Goal: Check status: Check status

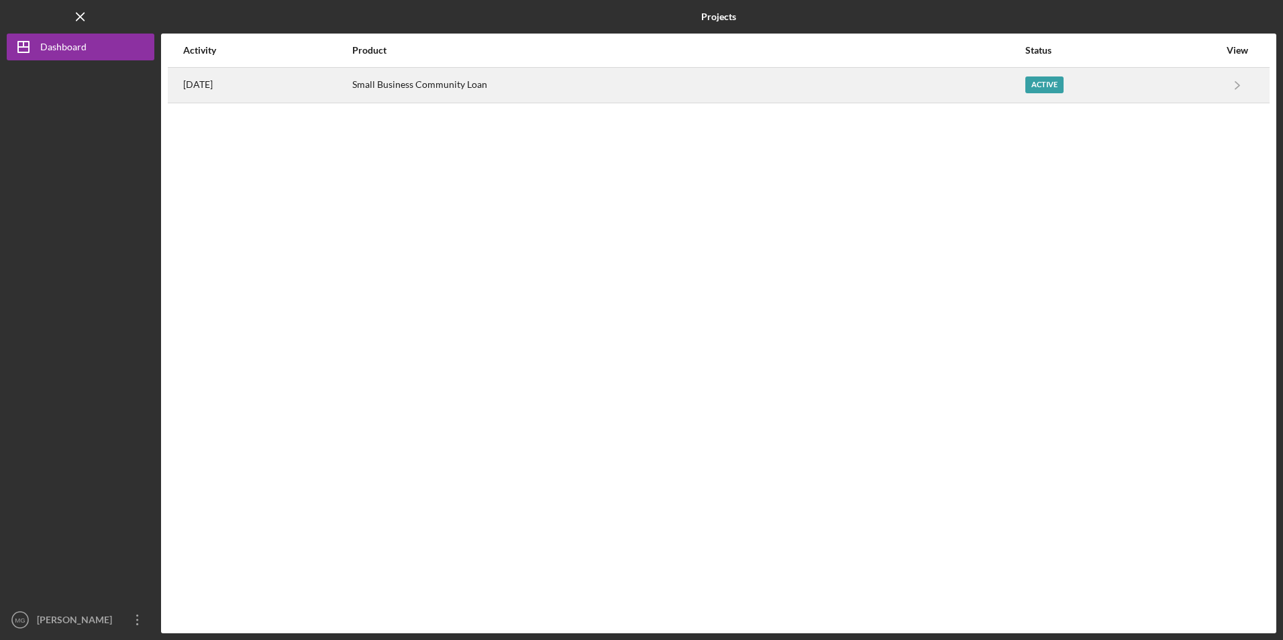
click at [482, 79] on div "Small Business Community Loan" at bounding box center [688, 85] width 672 height 34
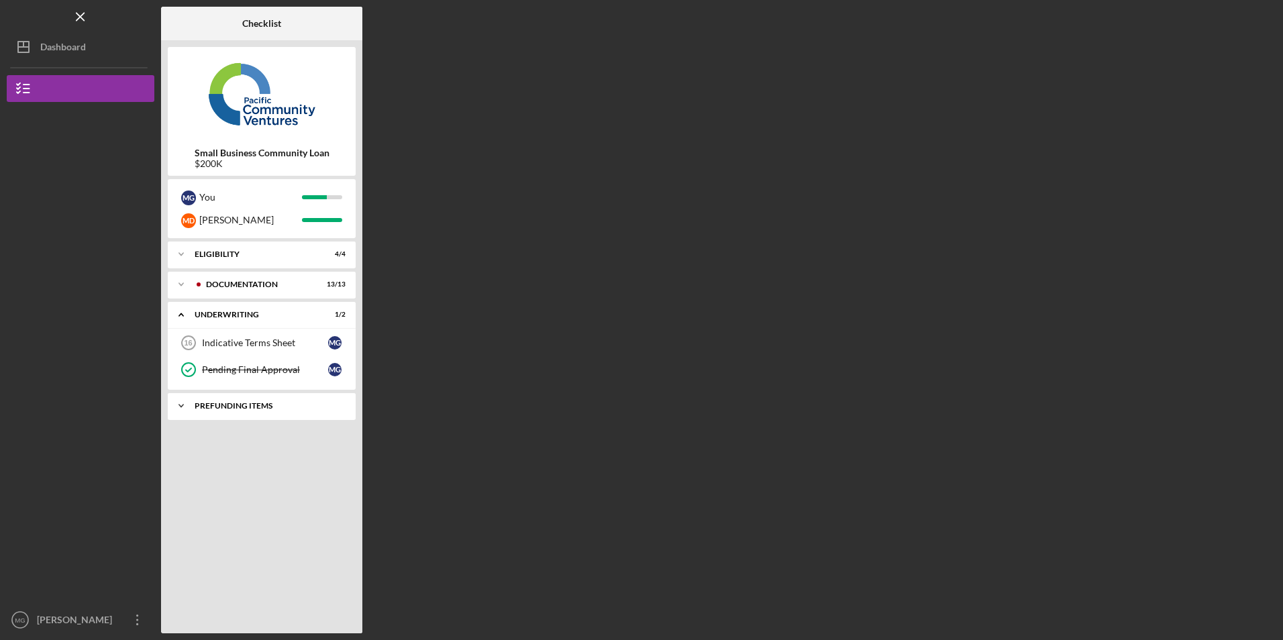
click at [242, 413] on div "Icon/Expander Prefunding Items 0 / 10" at bounding box center [262, 406] width 188 height 27
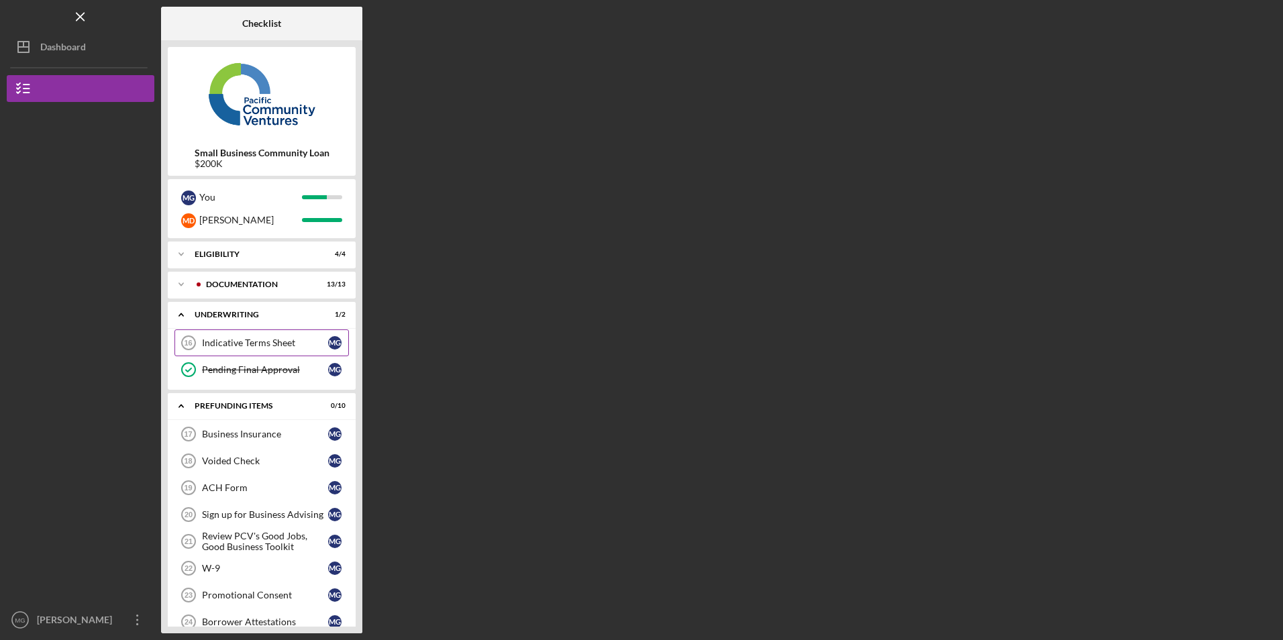
click at [263, 345] on div "Indicative Terms Sheet" at bounding box center [265, 343] width 126 height 11
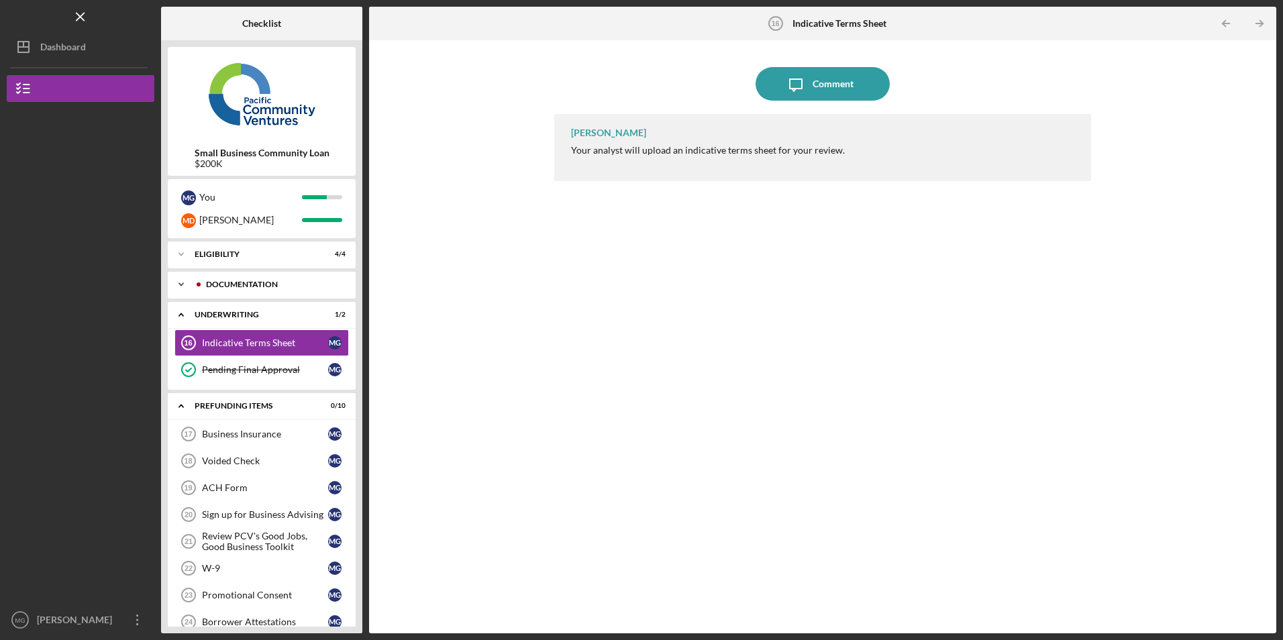
click at [201, 287] on div at bounding box center [199, 284] width 8 height 8
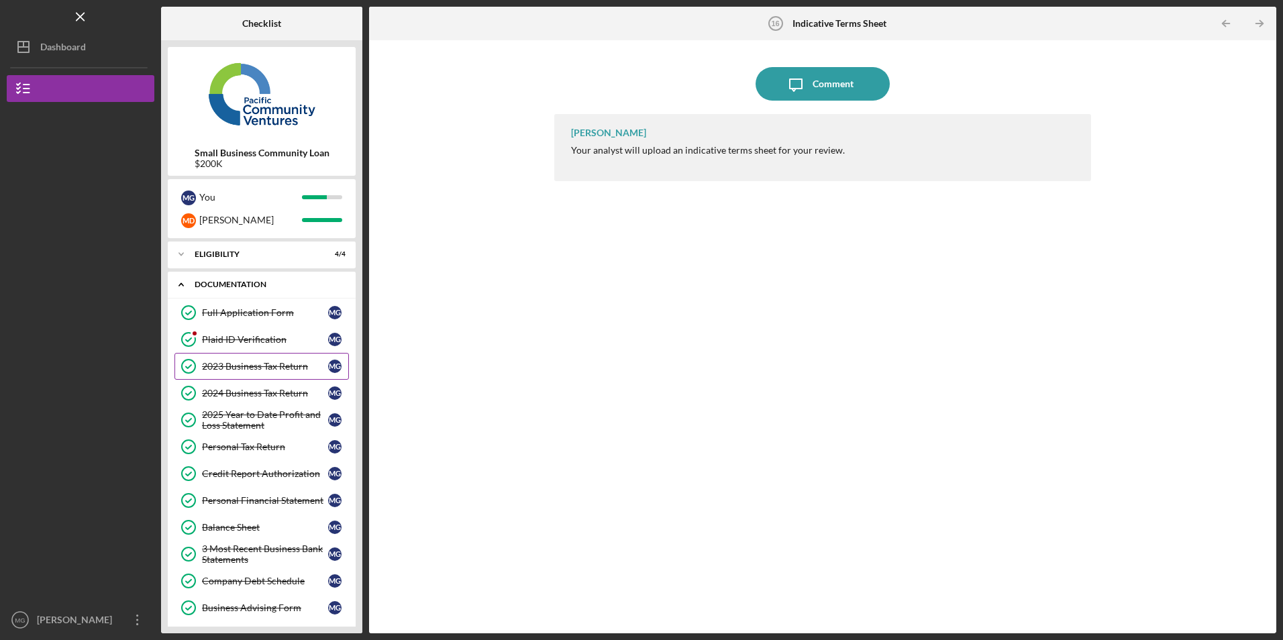
scroll to position [268, 0]
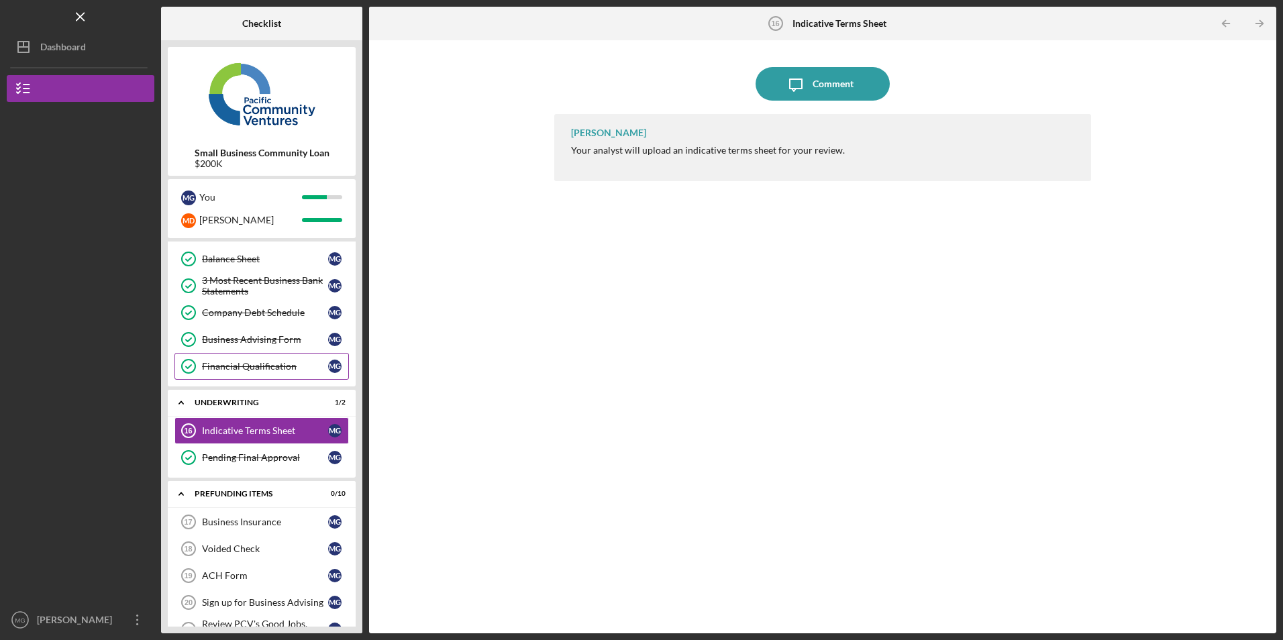
click at [263, 364] on div "Financial Qualification" at bounding box center [265, 366] width 126 height 11
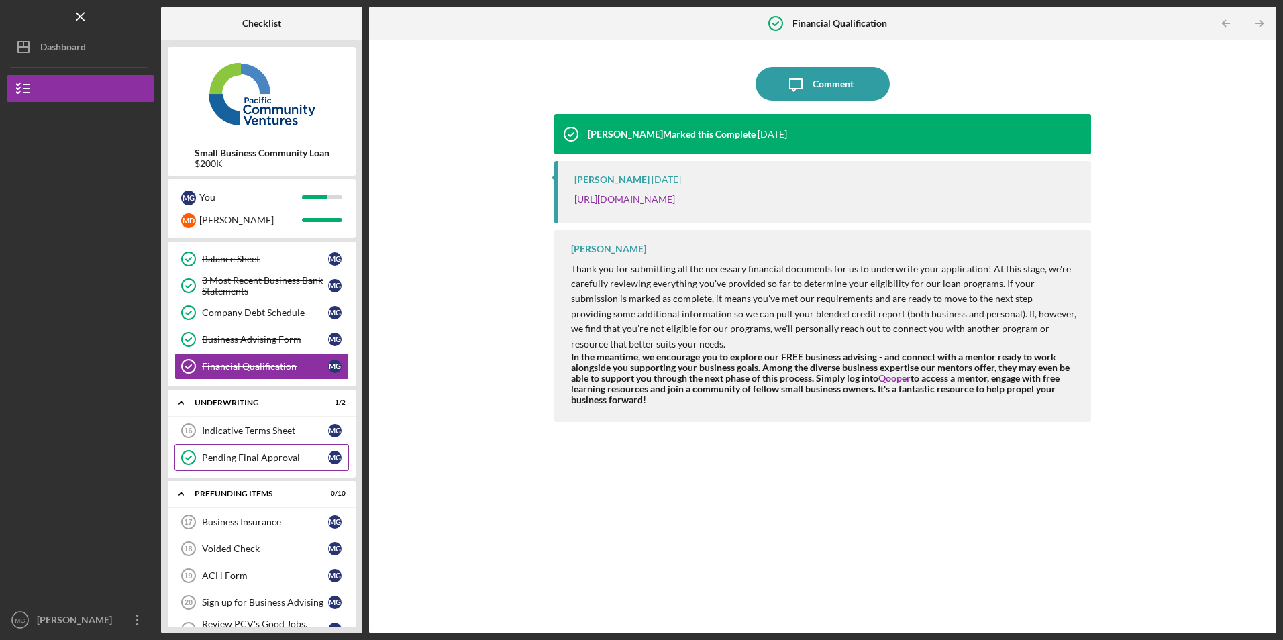
click at [251, 456] on div "Pending Final Approval" at bounding box center [265, 457] width 126 height 11
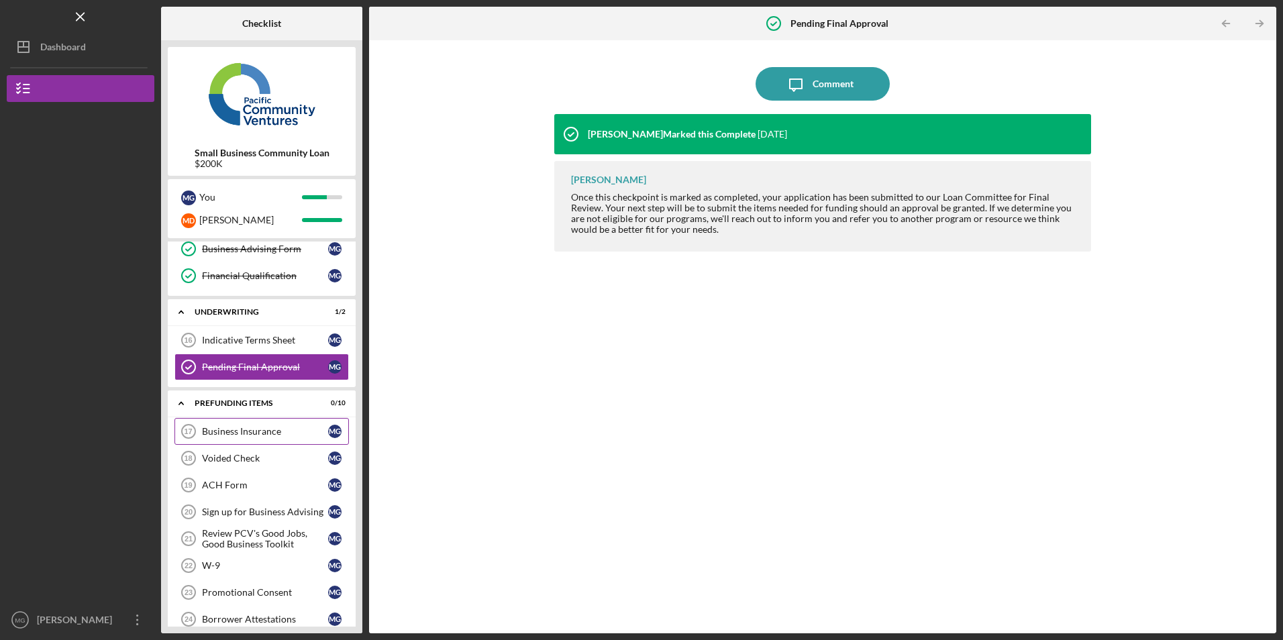
scroll to position [336, 0]
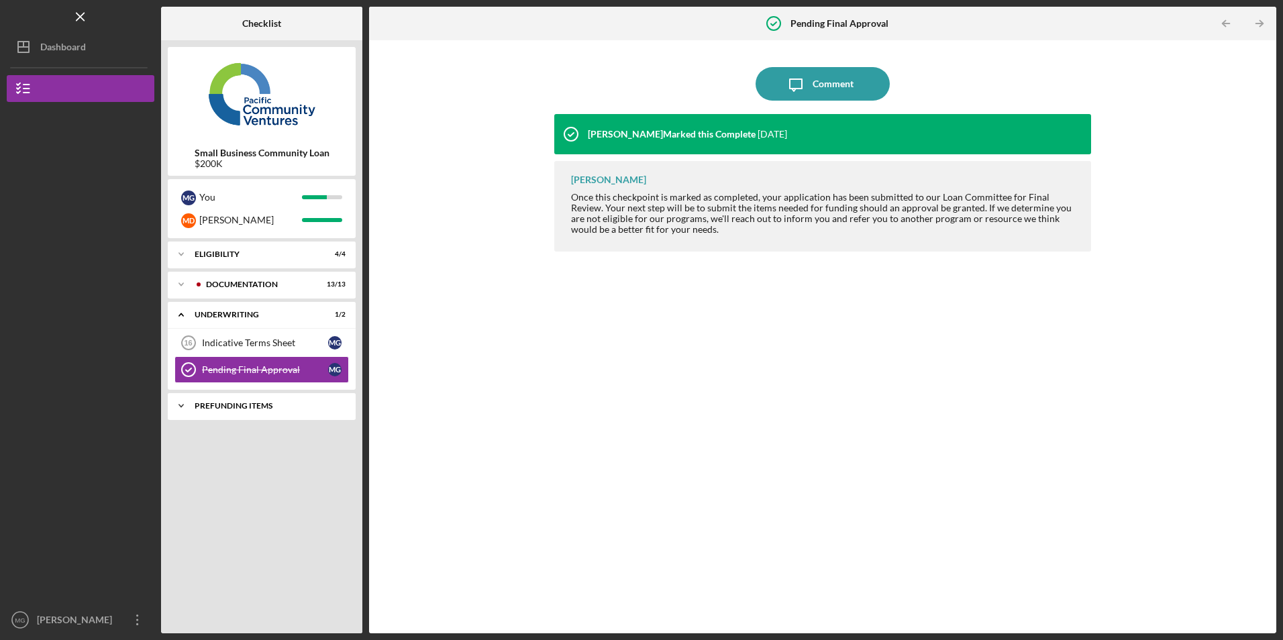
click at [223, 410] on div "Icon/Expander Prefunding Items 0 / 10" at bounding box center [262, 406] width 188 height 27
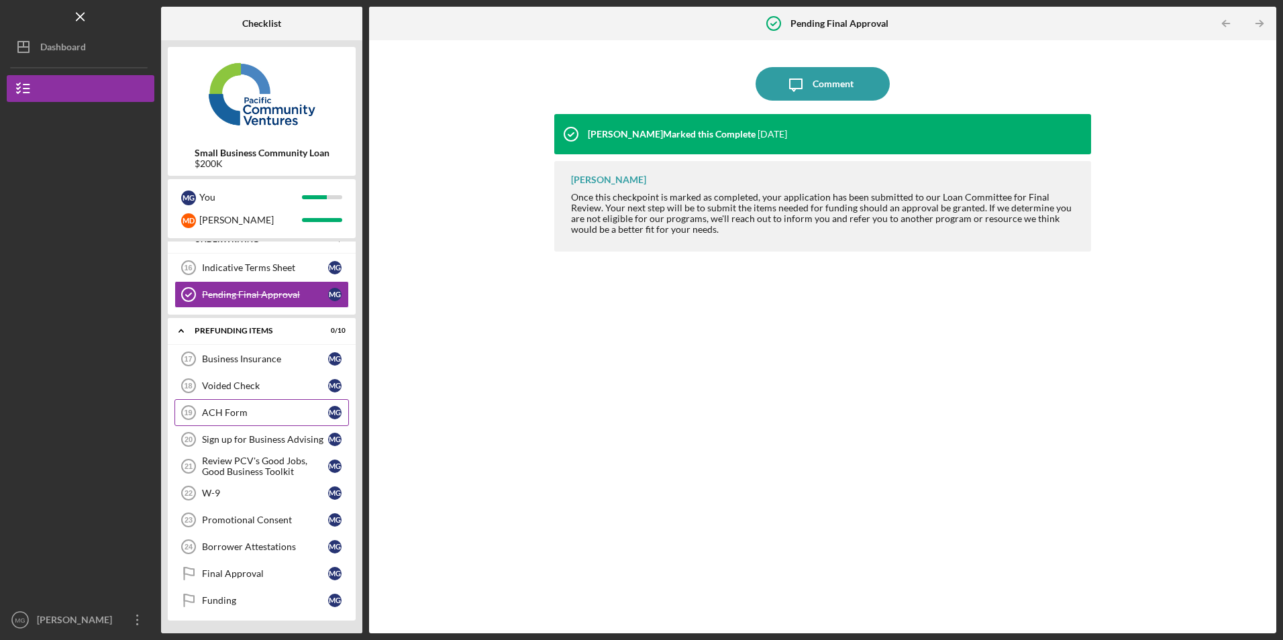
scroll to position [76, 0]
click at [228, 264] on div "Indicative Terms Sheet" at bounding box center [265, 267] width 126 height 11
